Goal: Browse casually: Explore the website without a specific task or goal

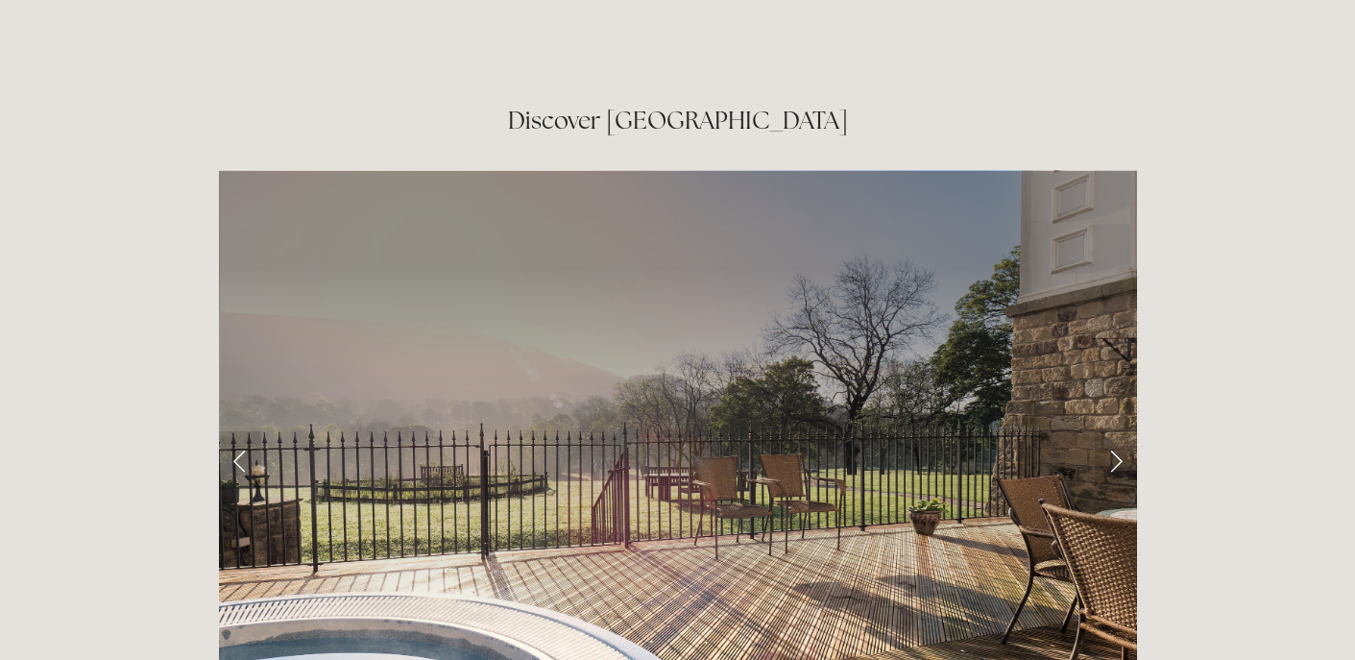
scroll to position [3009, 0]
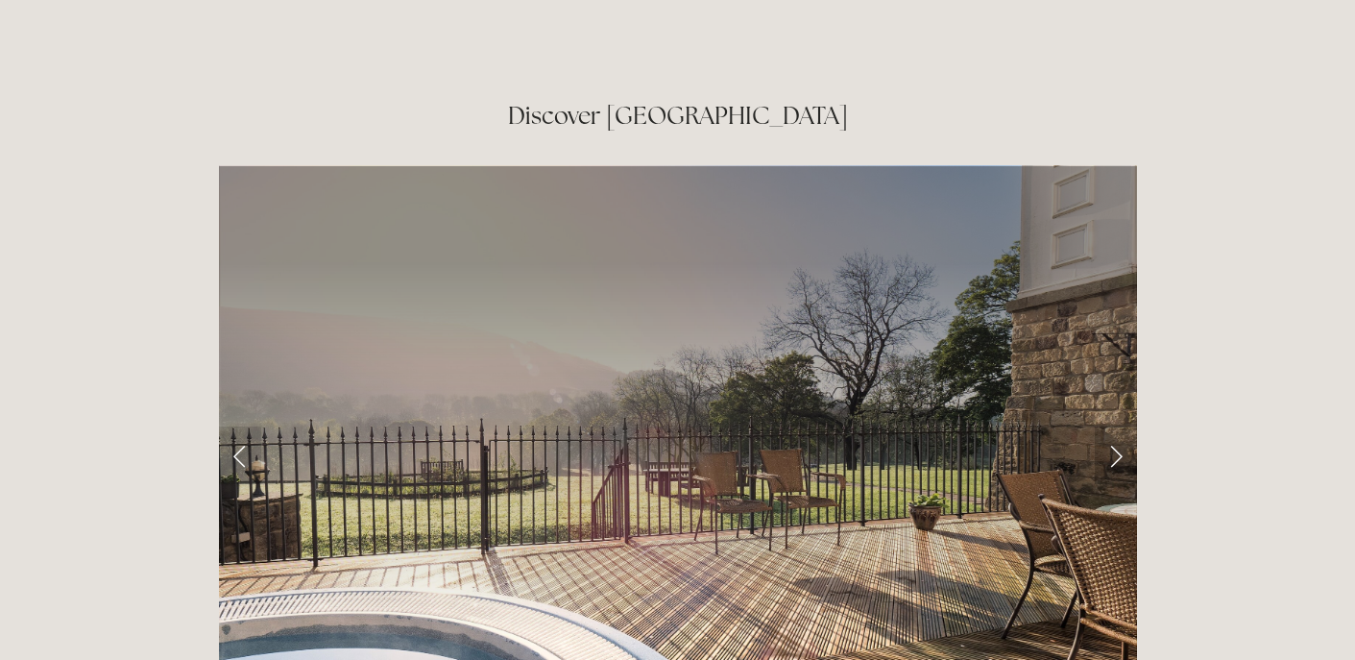
click at [1115, 427] on link "Next Slide" at bounding box center [1116, 456] width 42 height 58
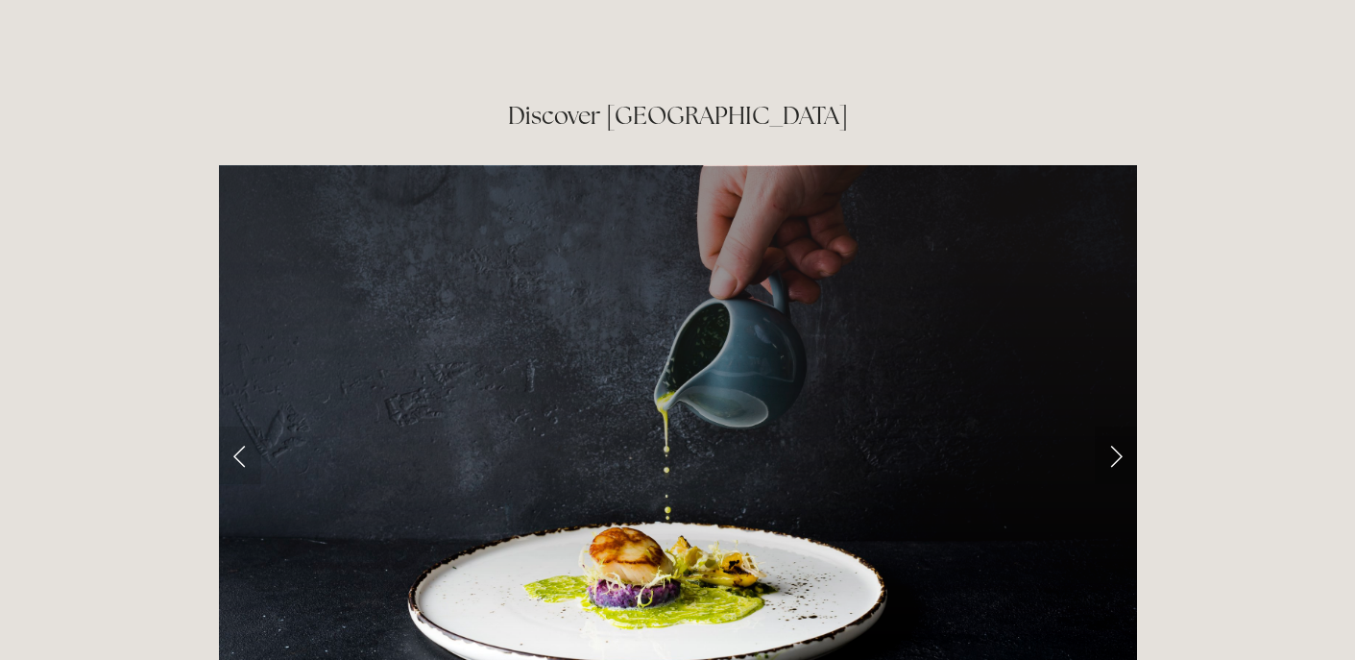
click at [1116, 427] on link "Next Slide" at bounding box center [1116, 456] width 42 height 58
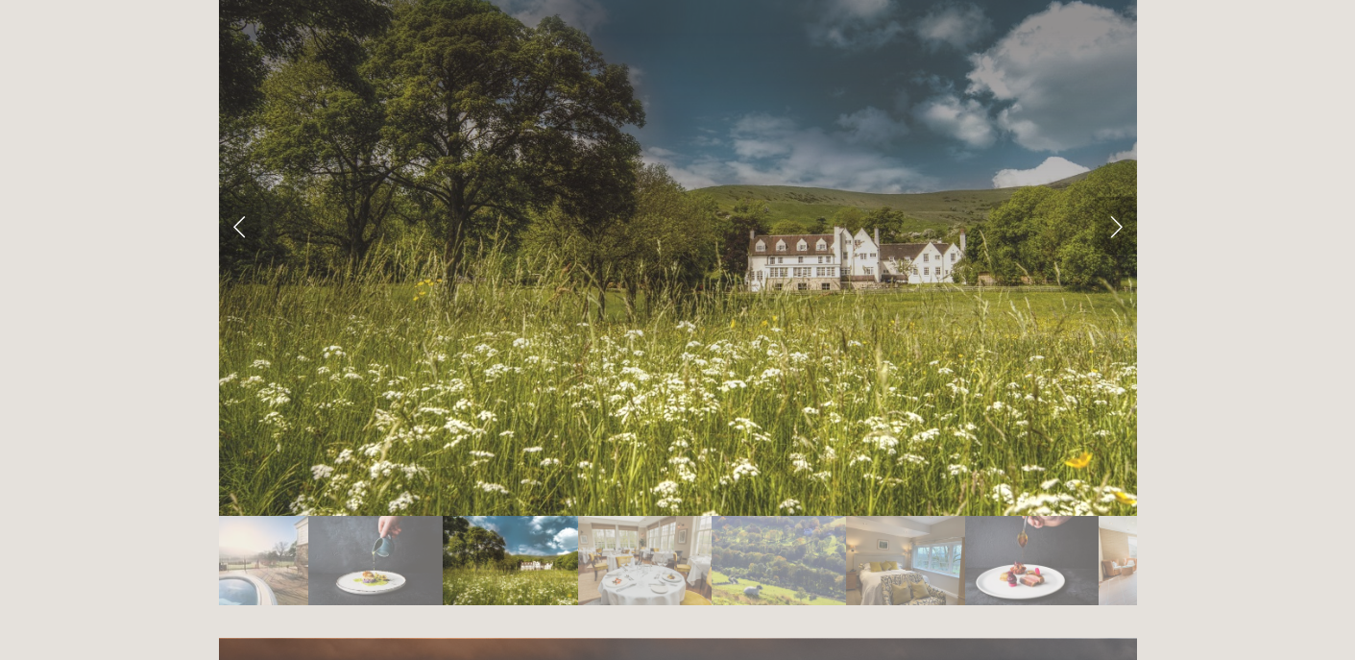
scroll to position [3237, 0]
click at [1119, 198] on link "Next Slide" at bounding box center [1116, 227] width 42 height 58
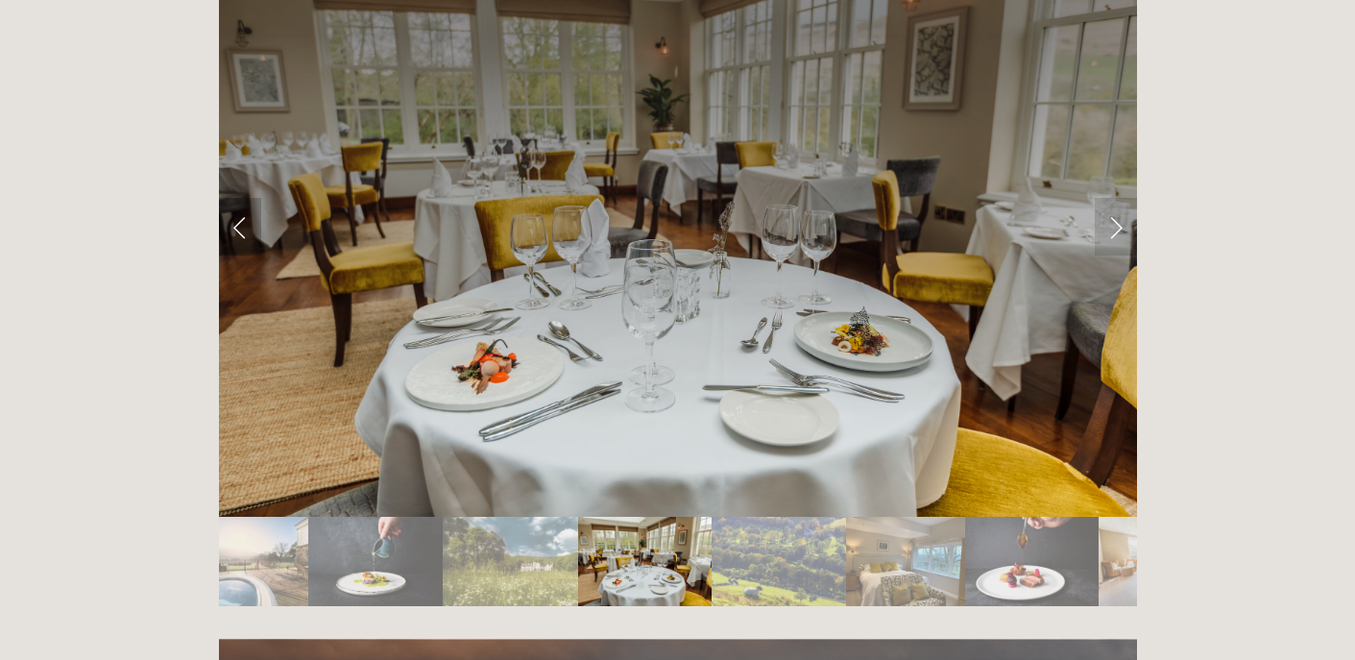
click at [239, 198] on link "Previous Slide" at bounding box center [240, 227] width 42 height 58
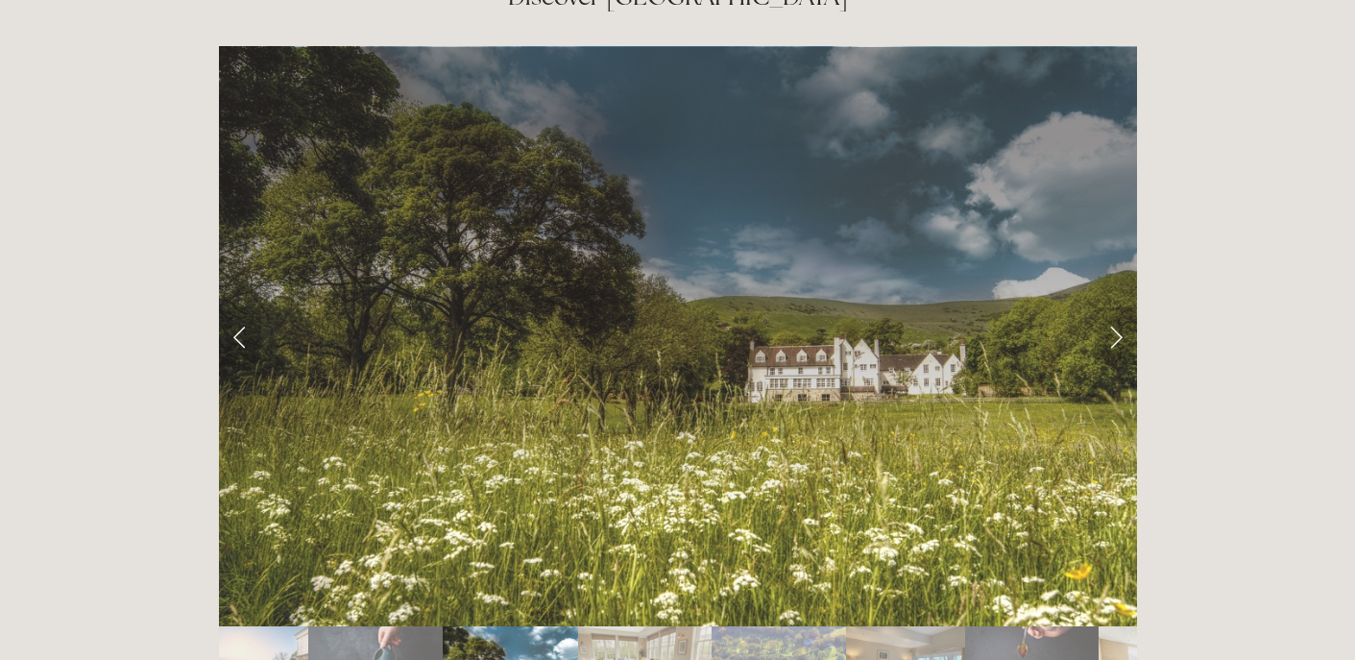
scroll to position [3119, 0]
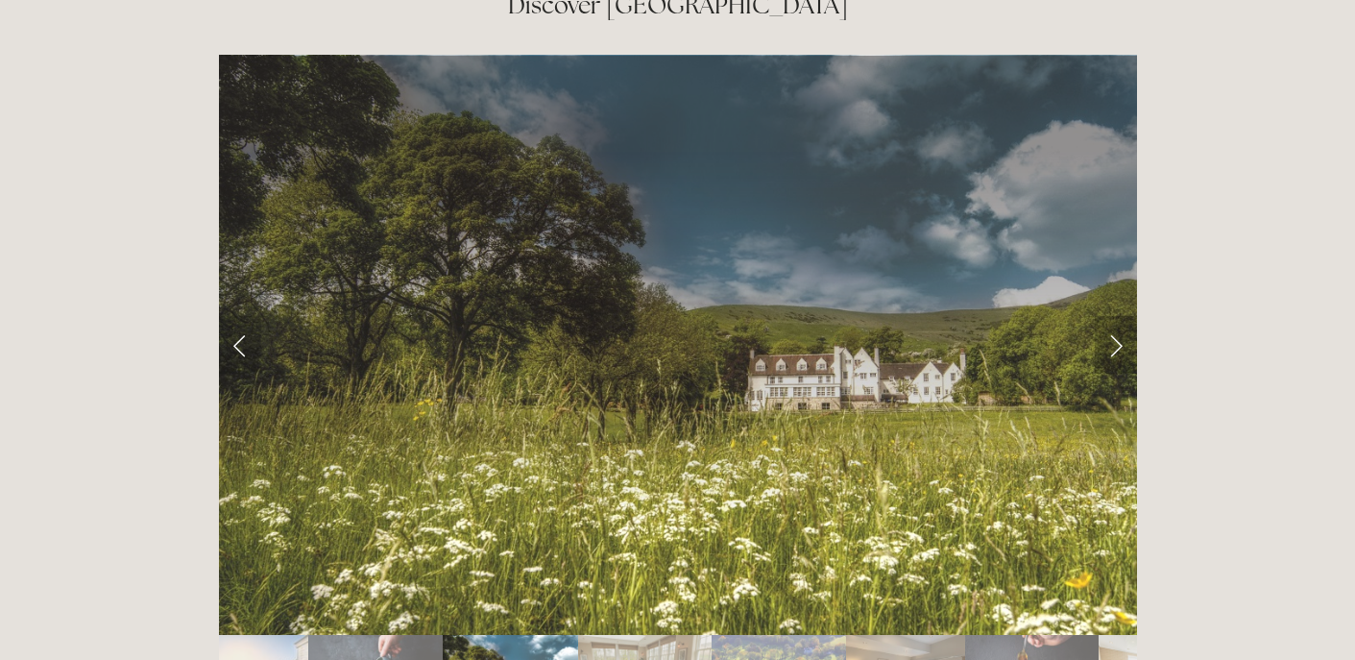
click at [1117, 316] on link "Next Slide" at bounding box center [1116, 345] width 42 height 58
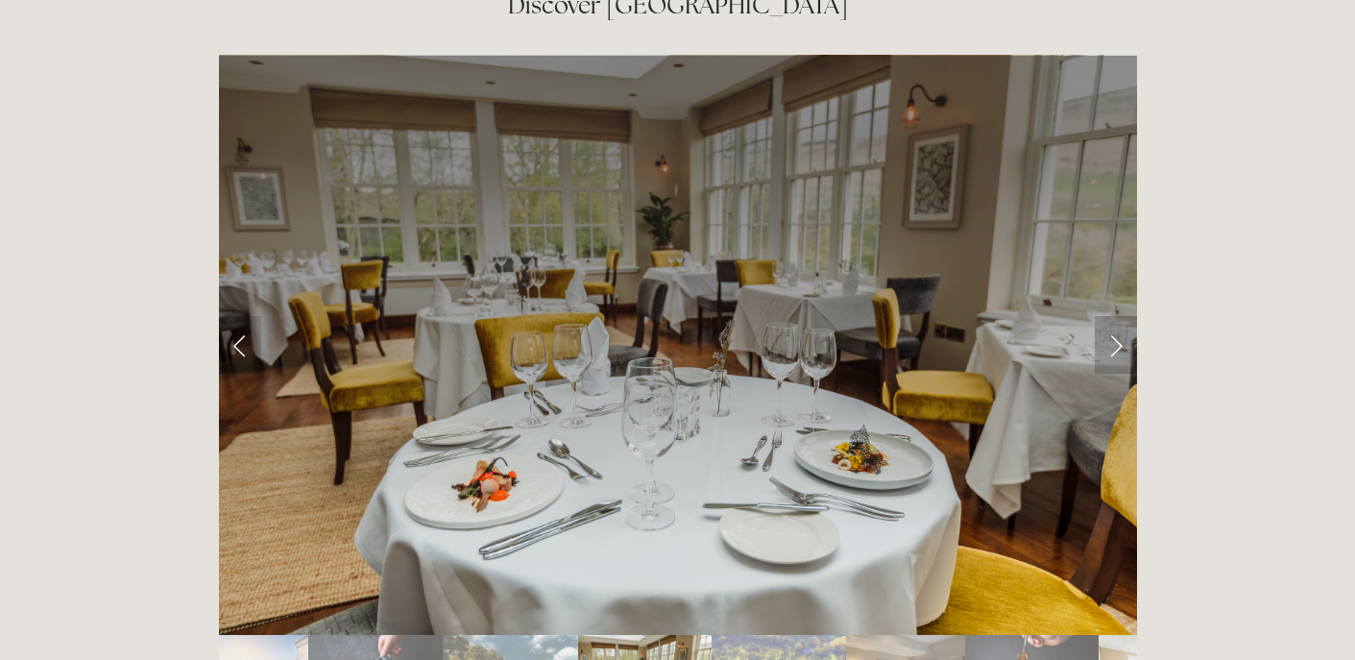
click at [1123, 316] on link "Next Slide" at bounding box center [1116, 345] width 42 height 58
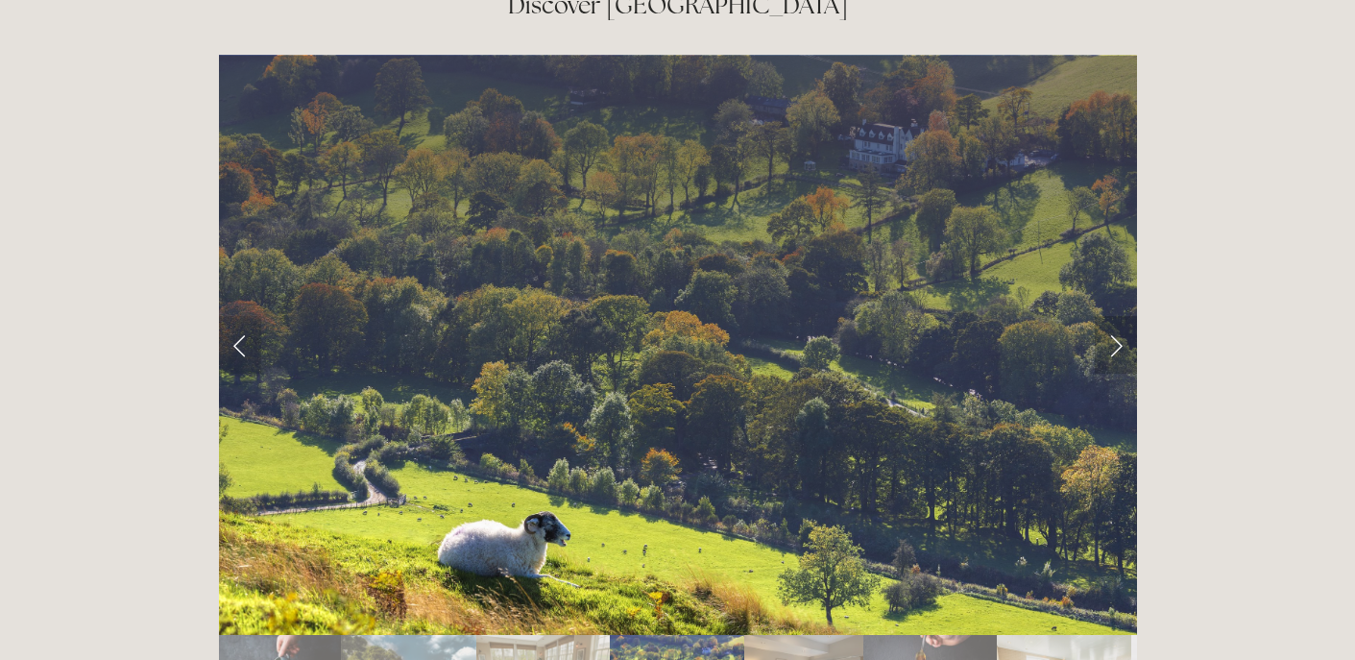
click at [1123, 316] on link "Next Slide" at bounding box center [1116, 345] width 42 height 58
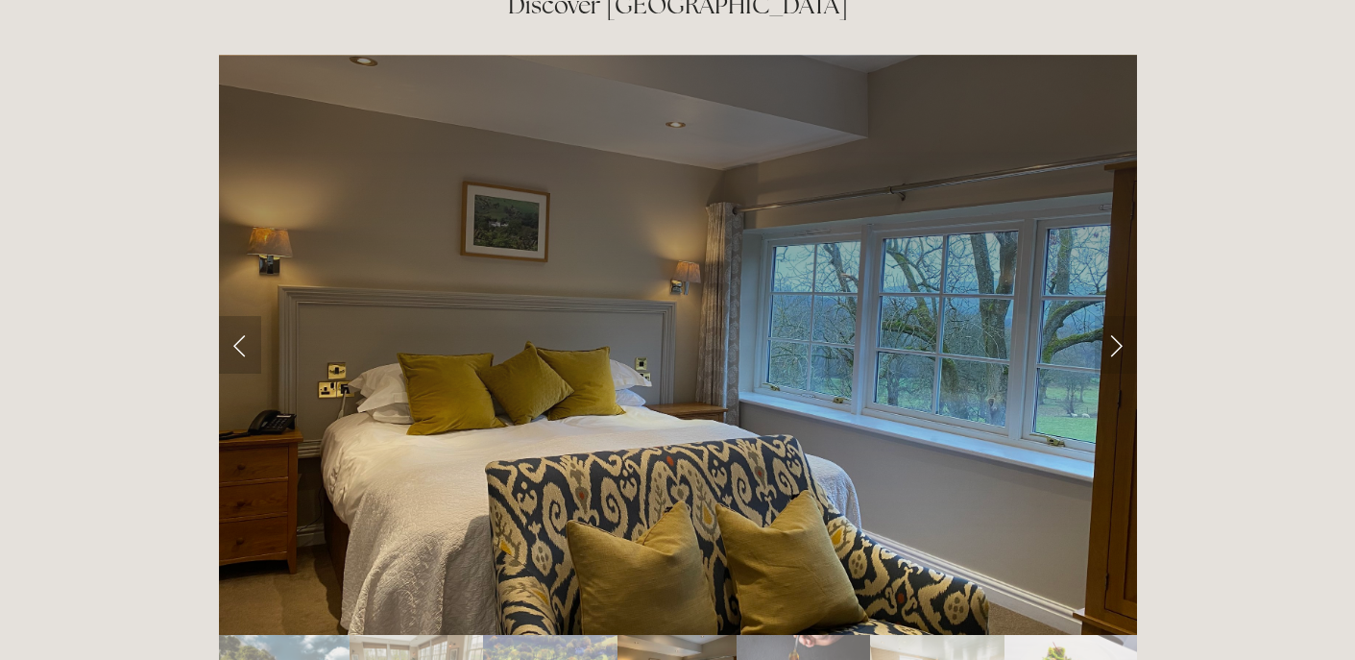
click at [234, 316] on link "Previous Slide" at bounding box center [240, 345] width 42 height 58
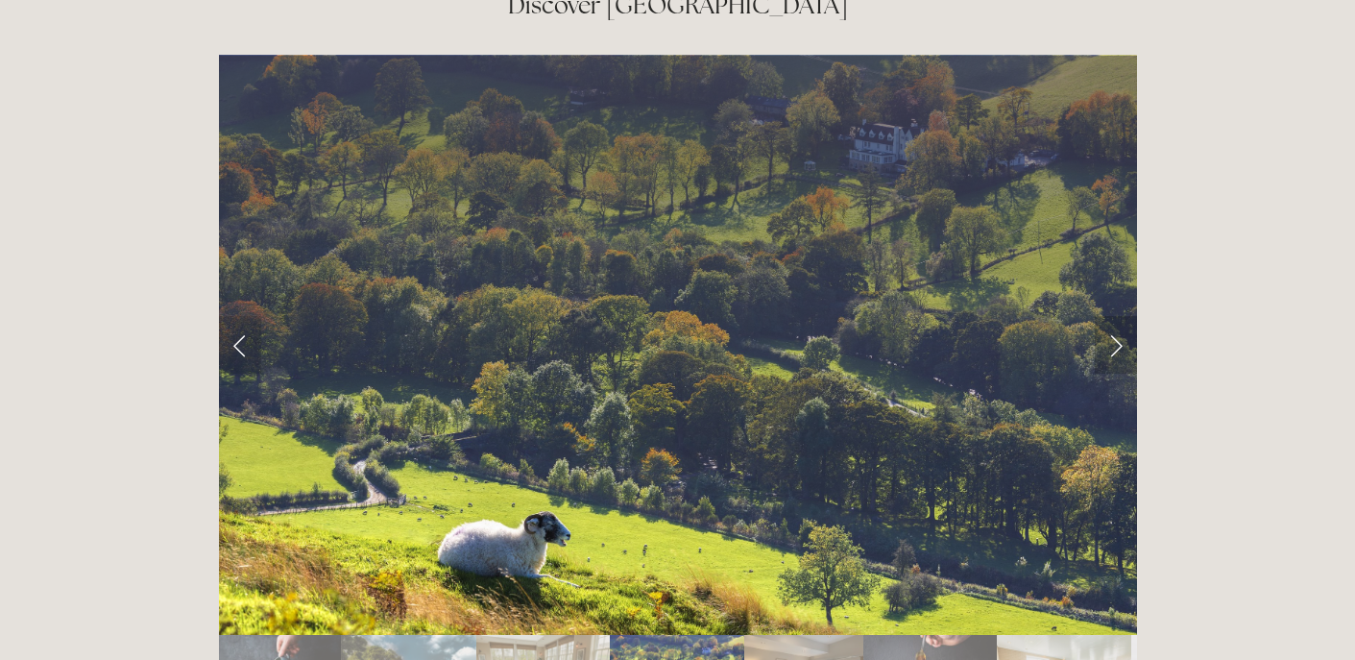
click at [1123, 316] on link "Next Slide" at bounding box center [1116, 345] width 42 height 58
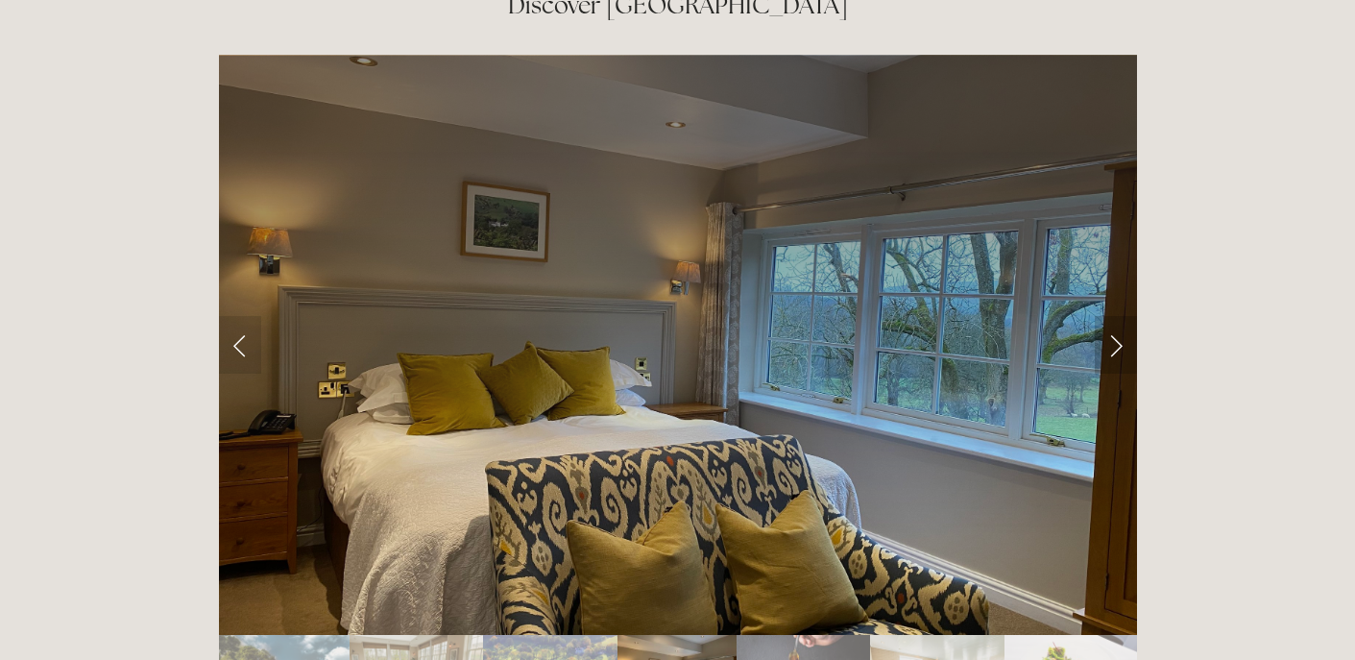
click at [1119, 316] on link "Next Slide" at bounding box center [1116, 345] width 42 height 58
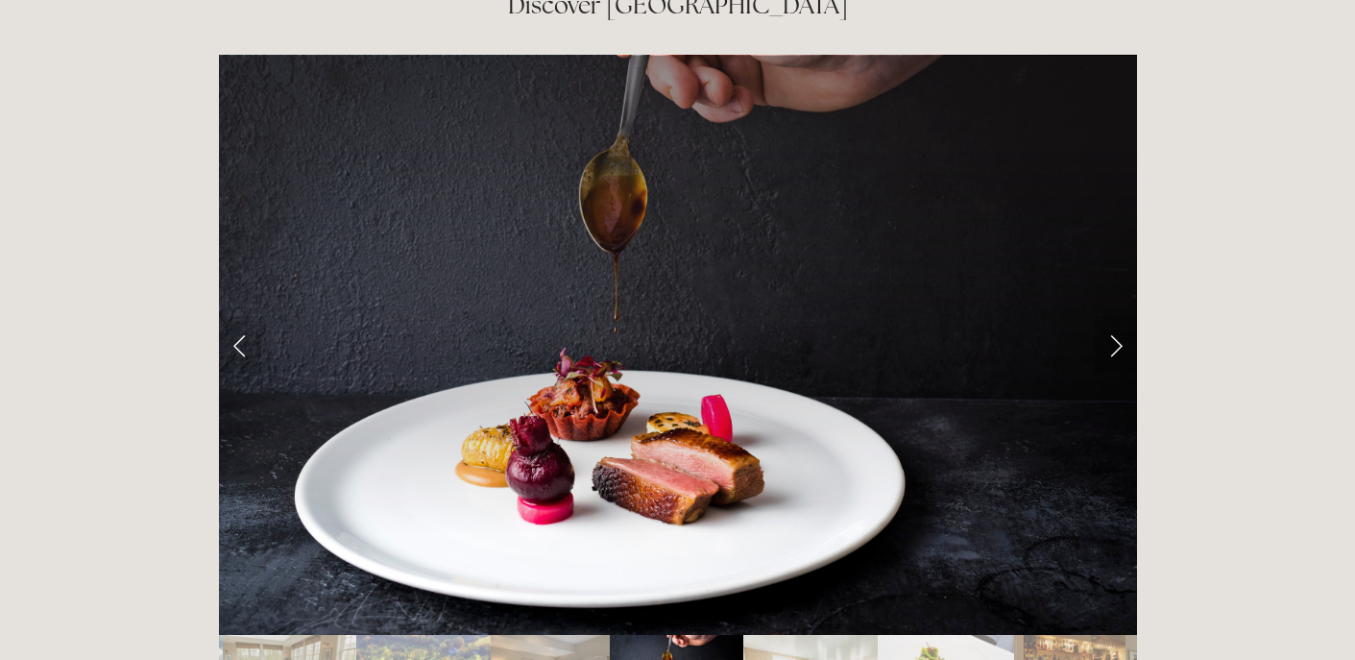
click at [1119, 316] on link "Next Slide" at bounding box center [1116, 345] width 42 height 58
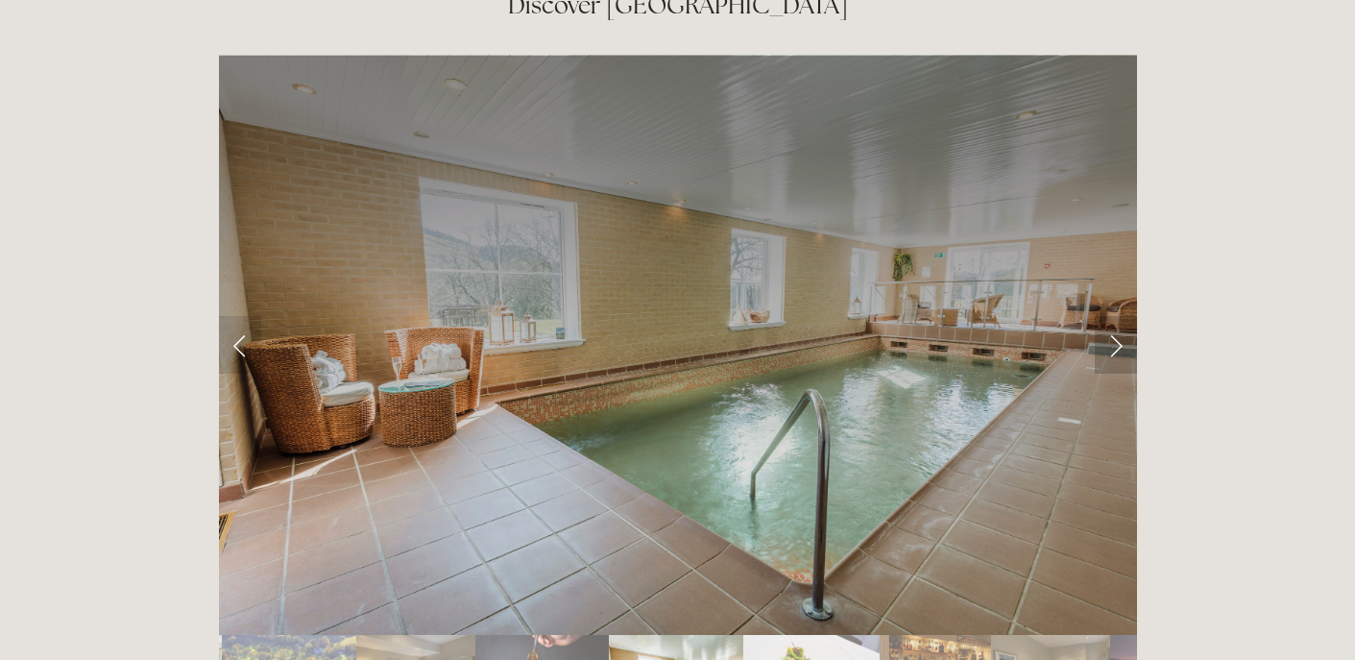
click at [1120, 316] on link "Next Slide" at bounding box center [1116, 345] width 42 height 58
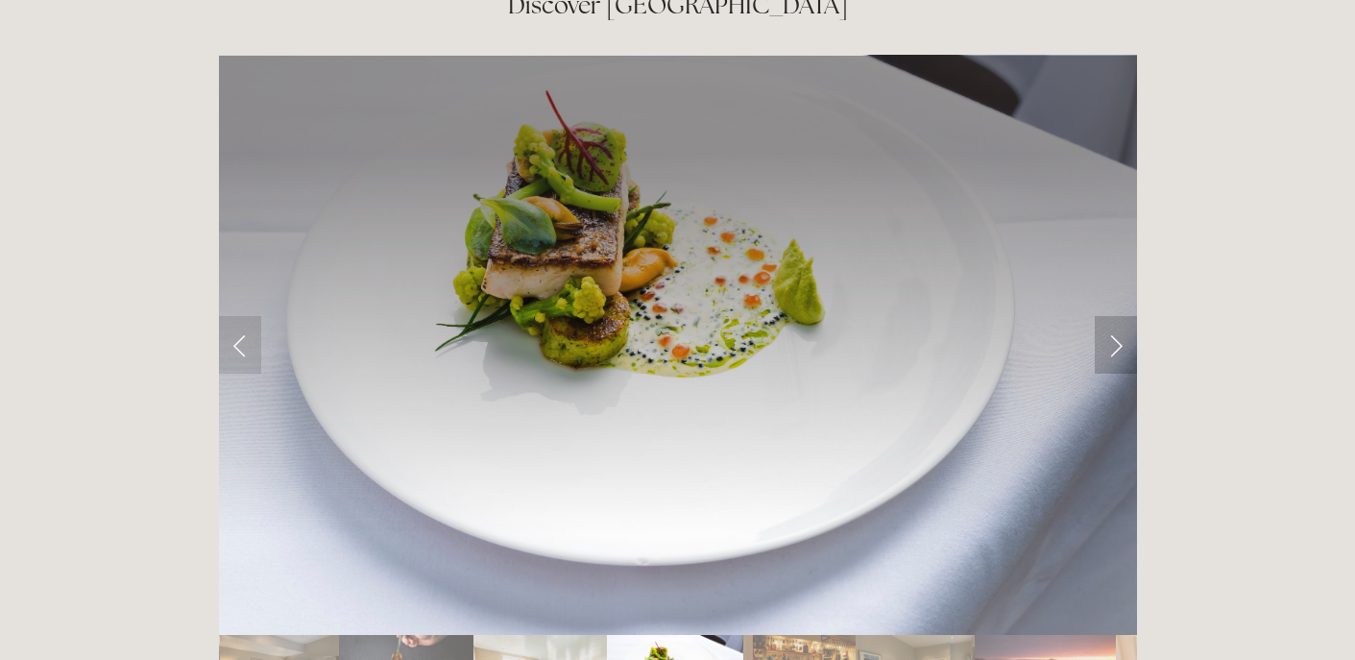
click at [1121, 316] on link "Next Slide" at bounding box center [1116, 345] width 42 height 58
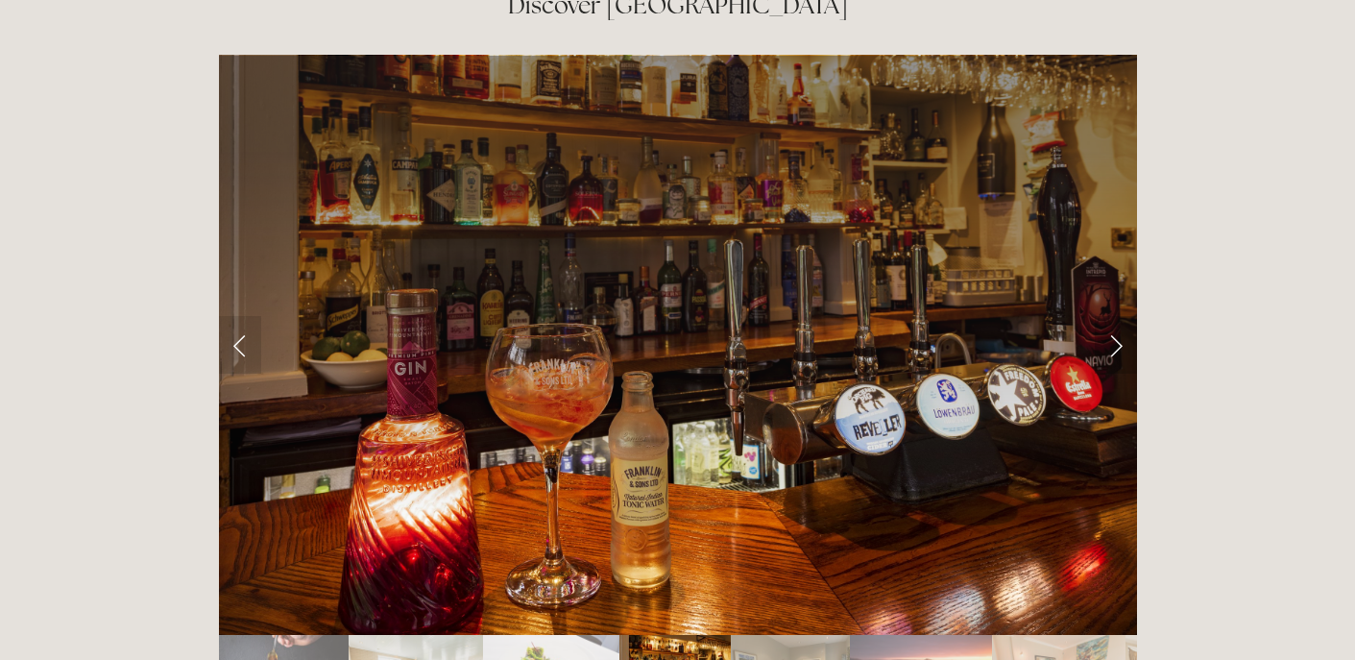
click at [1121, 316] on link "Next Slide" at bounding box center [1116, 345] width 42 height 58
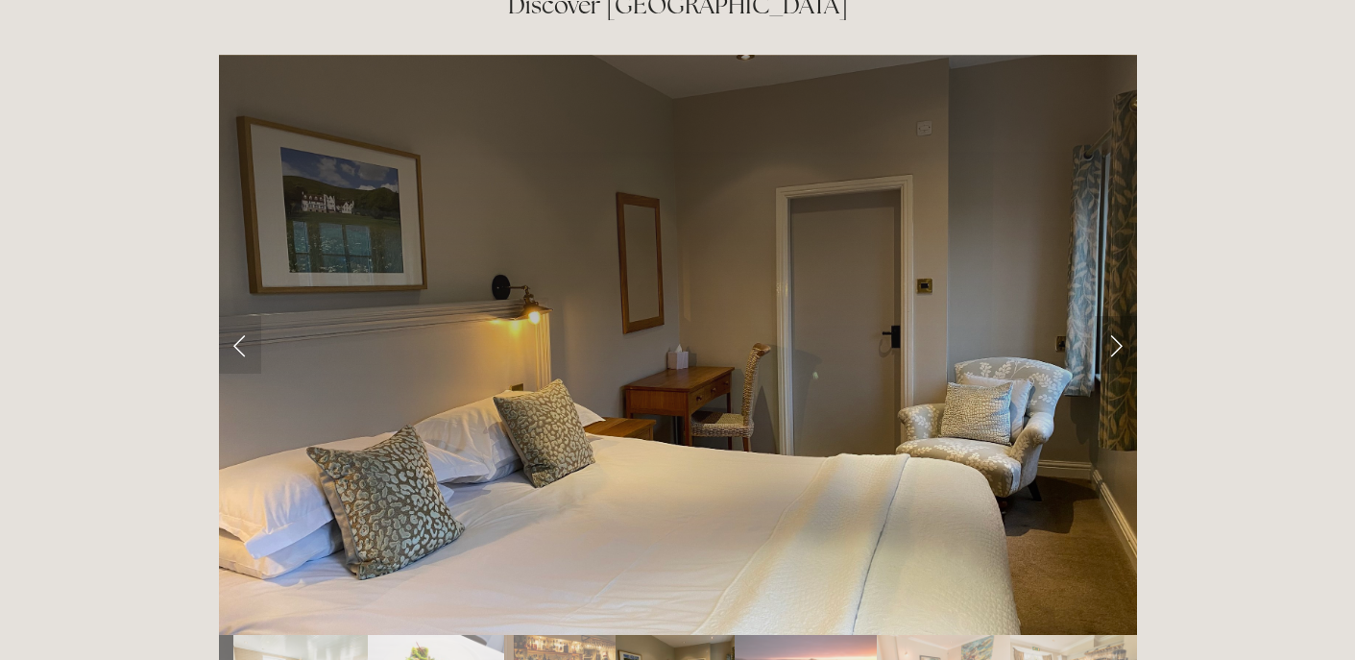
click at [1121, 316] on link "Next Slide" at bounding box center [1116, 345] width 42 height 58
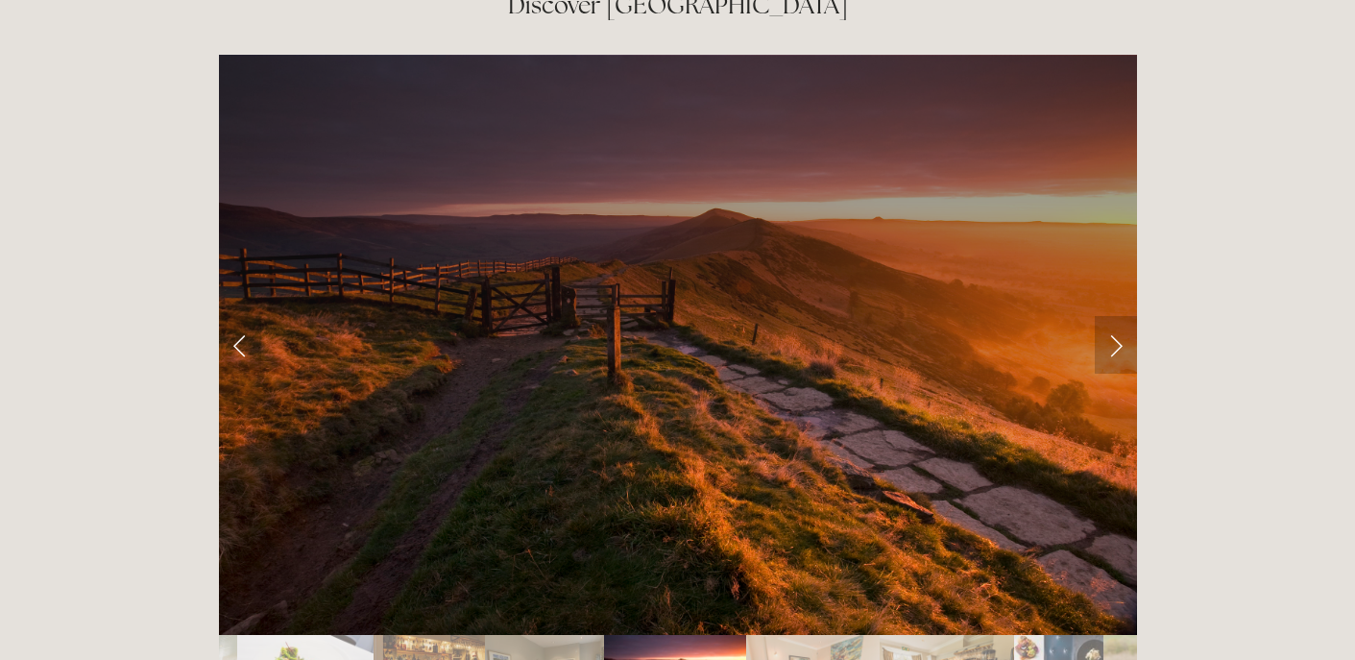
click at [1121, 316] on link "Next Slide" at bounding box center [1116, 345] width 42 height 58
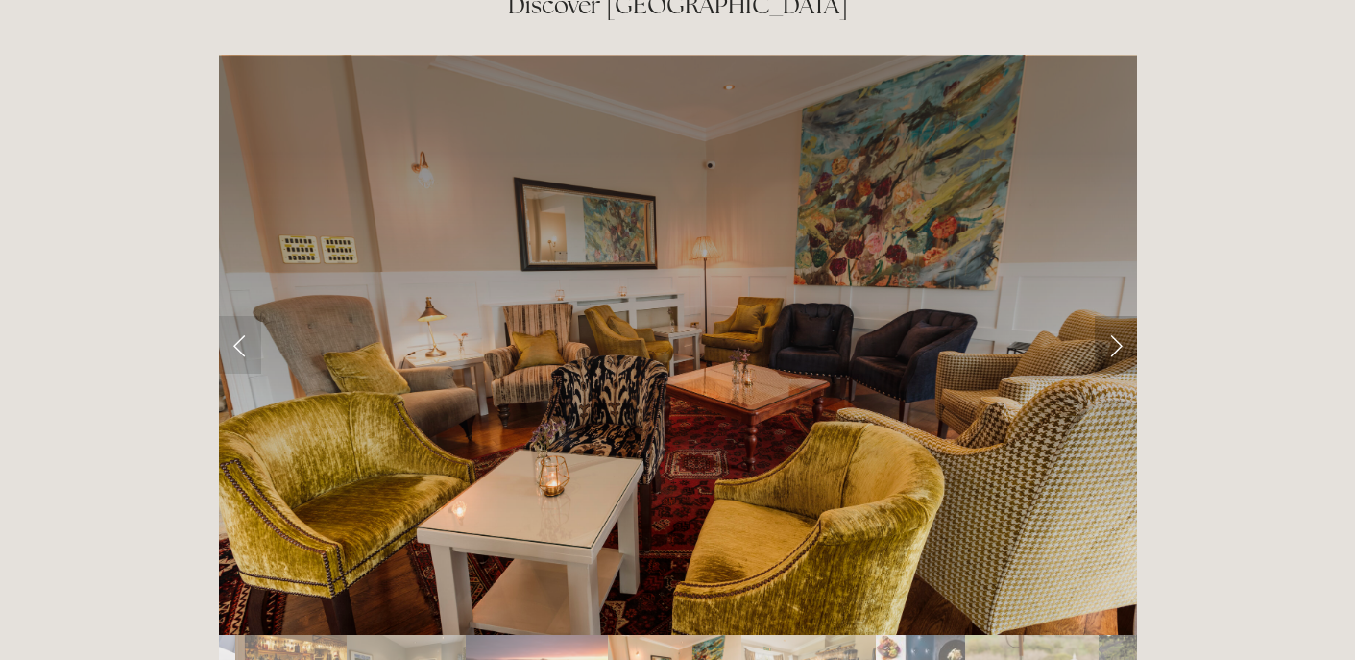
click at [1122, 316] on link "Next Slide" at bounding box center [1116, 345] width 42 height 58
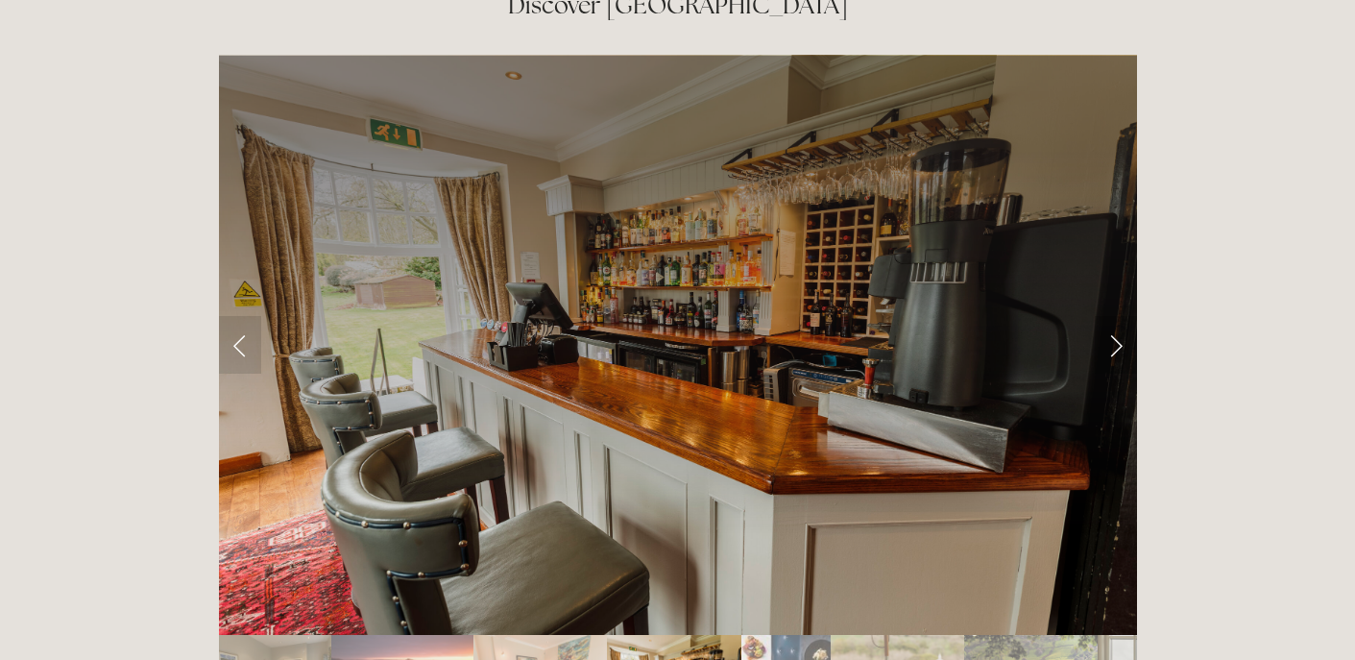
click at [1122, 316] on link "Next Slide" at bounding box center [1116, 345] width 42 height 58
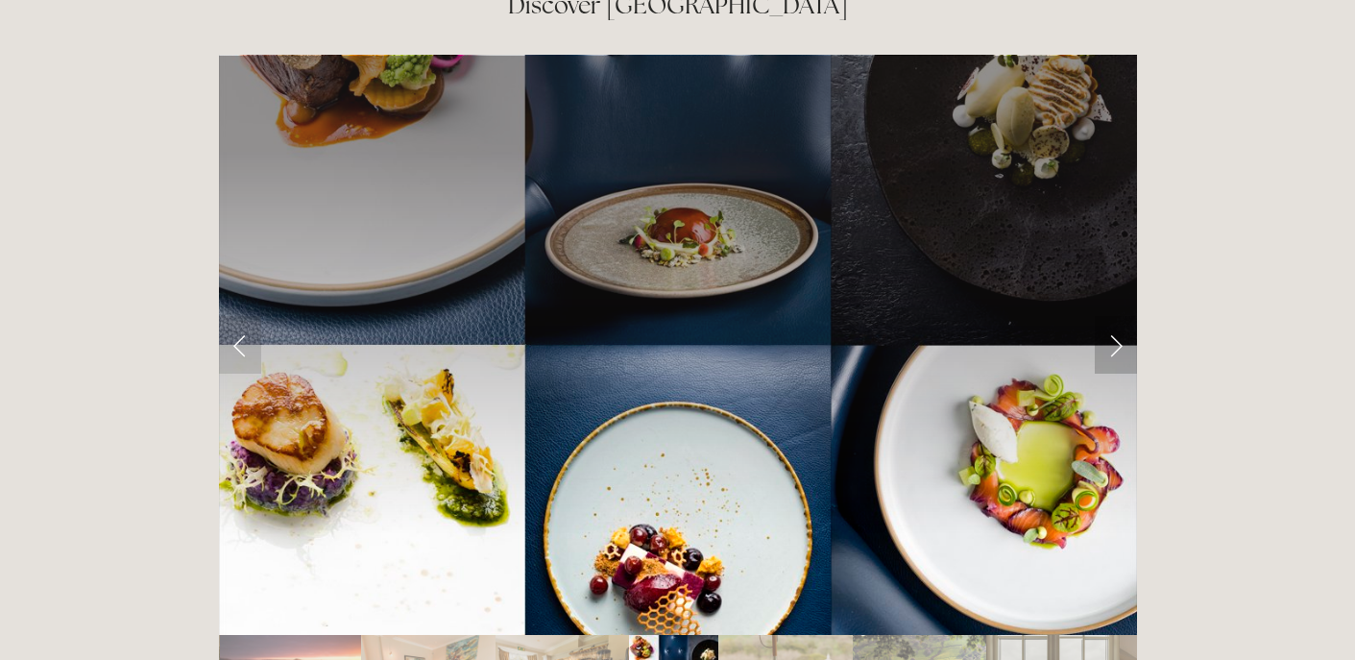
click at [1123, 316] on link "Next Slide" at bounding box center [1116, 345] width 42 height 58
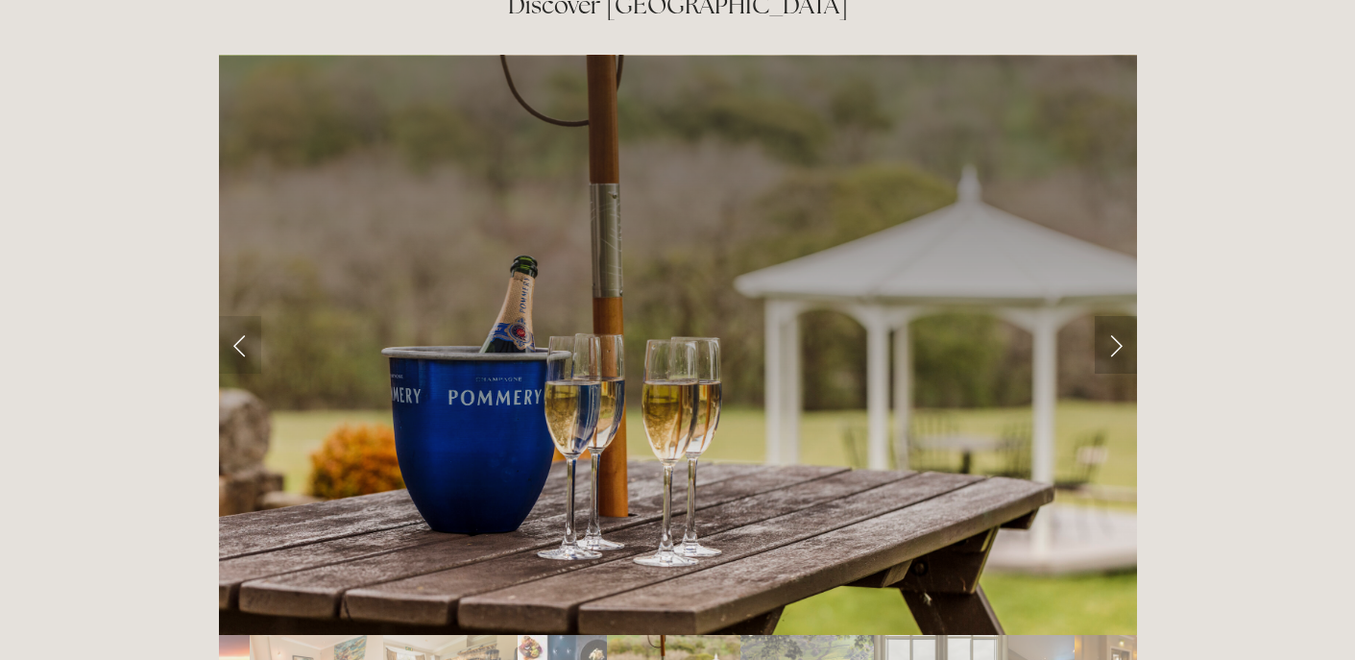
click at [1123, 316] on link "Next Slide" at bounding box center [1116, 345] width 42 height 58
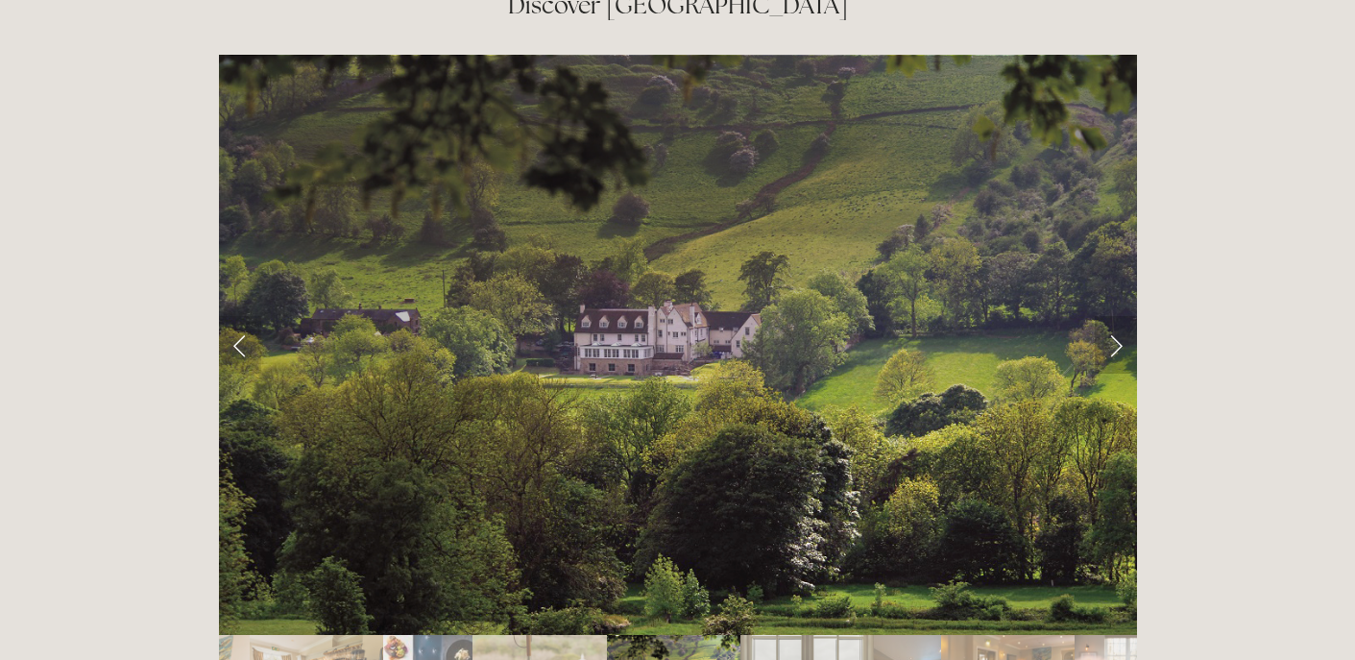
click at [1123, 316] on link "Next Slide" at bounding box center [1116, 345] width 42 height 58
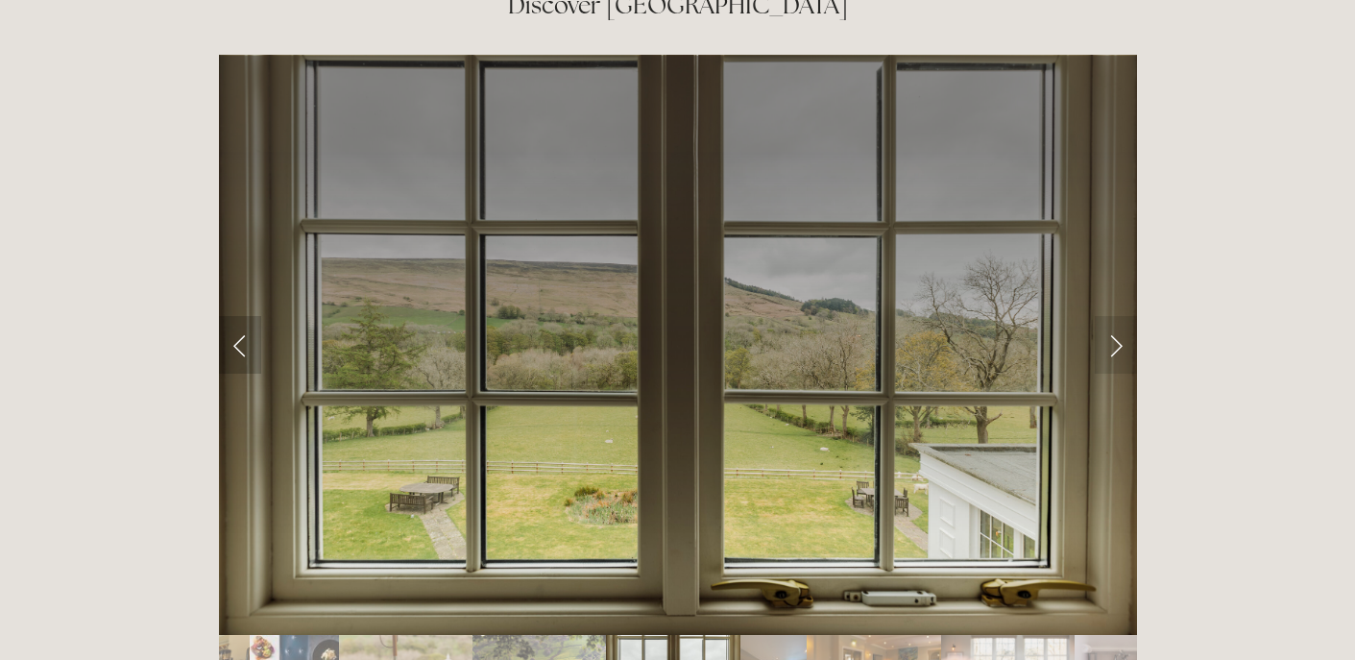
click at [235, 316] on link "Previous Slide" at bounding box center [240, 345] width 42 height 58
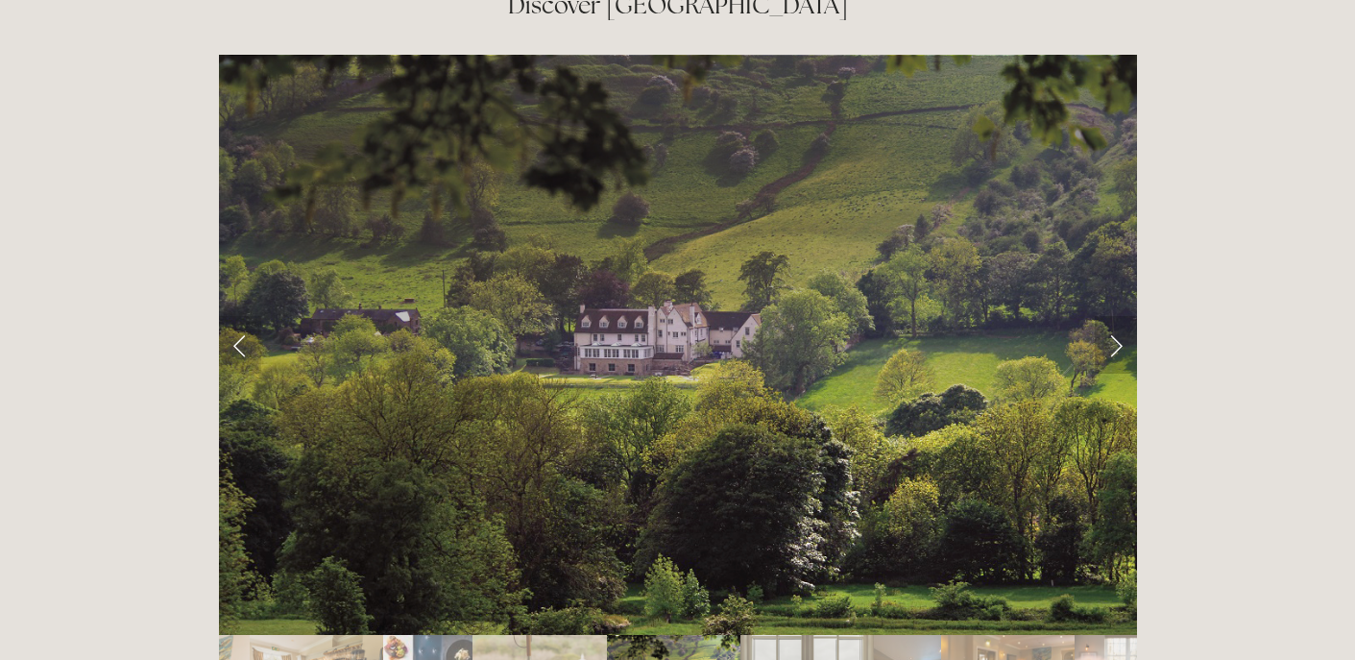
click at [1111, 316] on link "Next Slide" at bounding box center [1116, 345] width 42 height 58
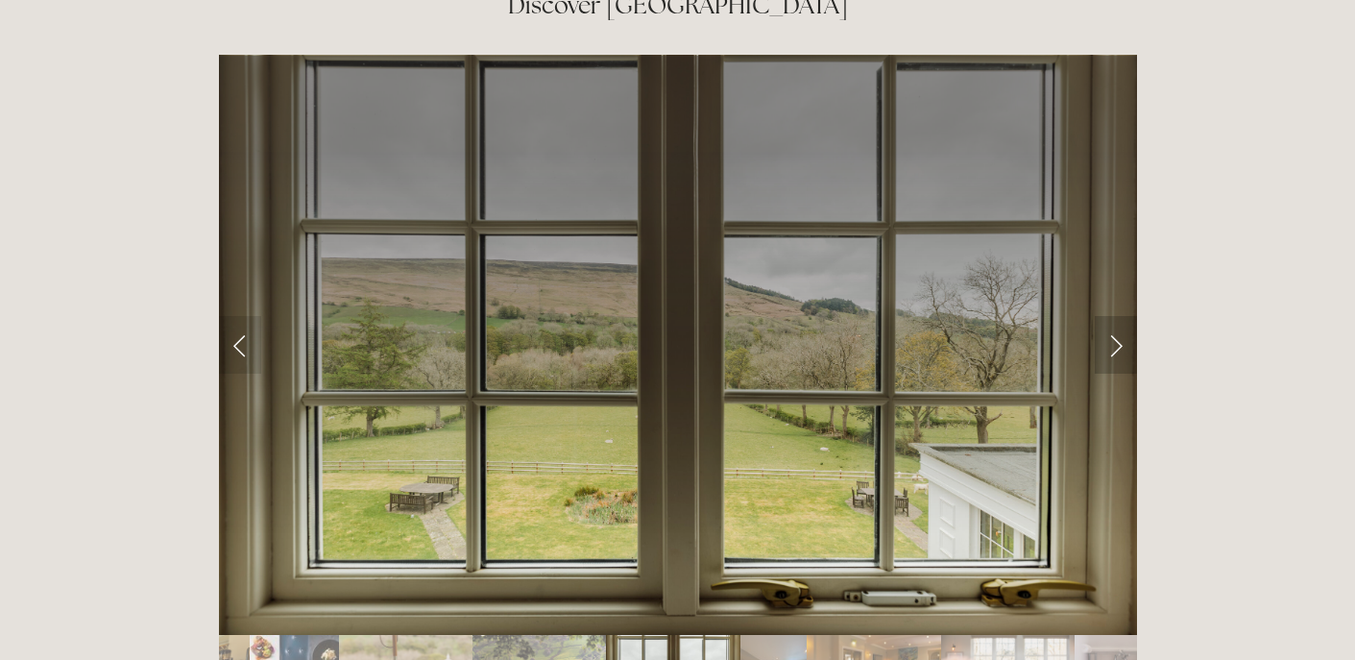
click at [1111, 316] on link "Next Slide" at bounding box center [1116, 345] width 42 height 58
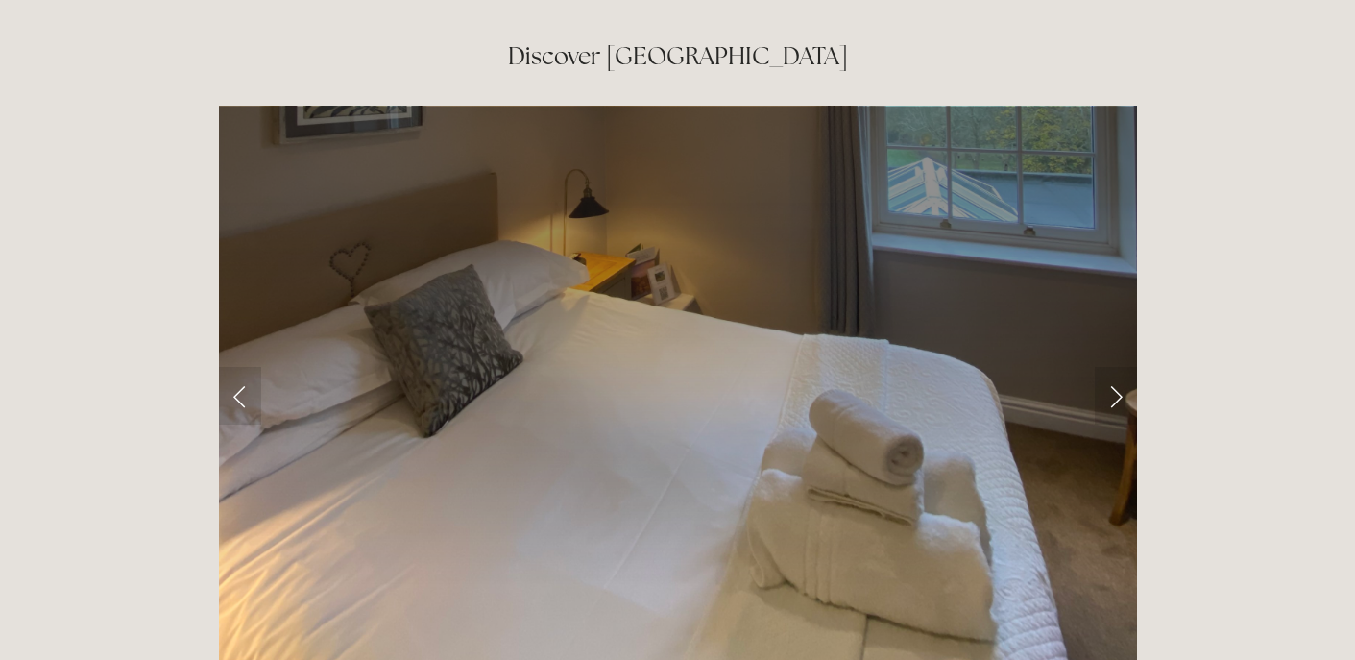
scroll to position [3068, 0]
